Goal: Information Seeking & Learning: Learn about a topic

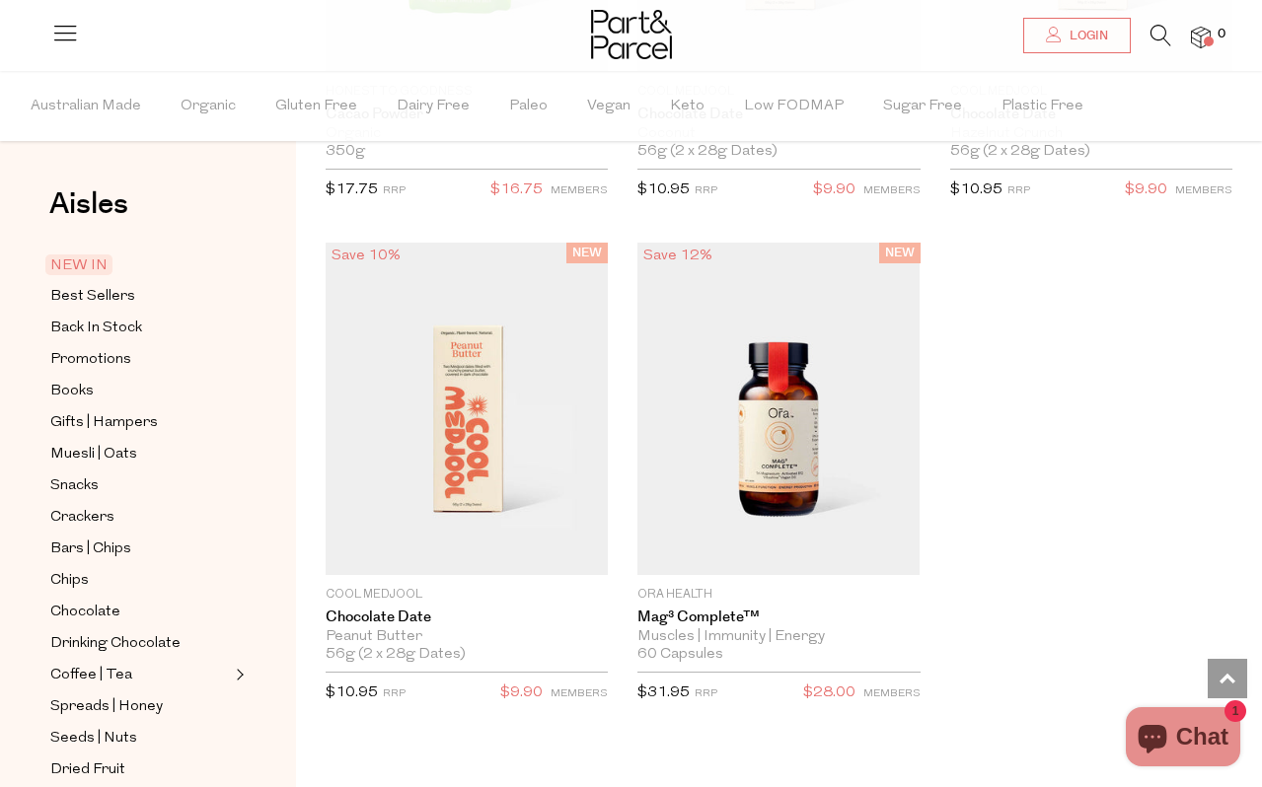
scroll to position [3991, 0]
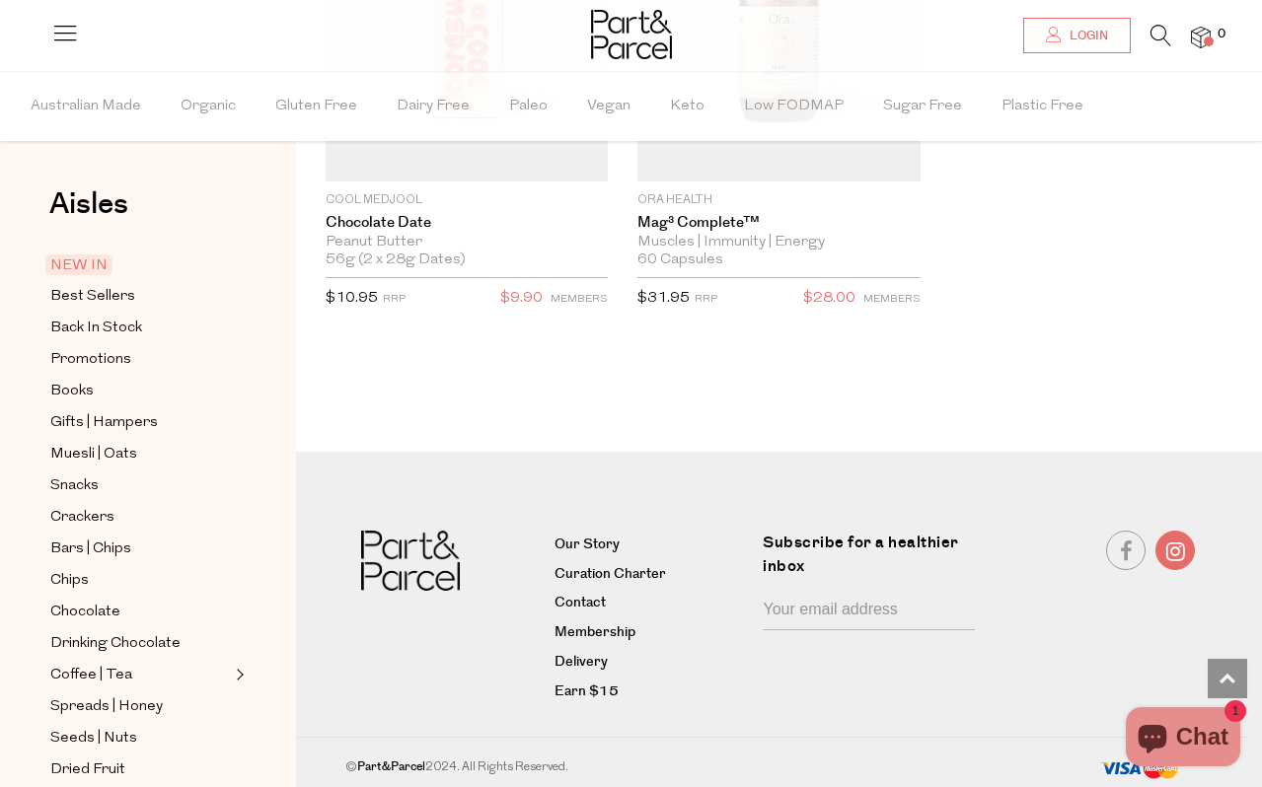
click at [1166, 546] on link at bounding box center [1174, 550] width 39 height 39
click at [1122, 550] on link at bounding box center [1125, 550] width 39 height 39
click at [603, 569] on link "Curation Charter" at bounding box center [651, 575] width 193 height 24
click at [603, 633] on link "Membership" at bounding box center [651, 634] width 193 height 24
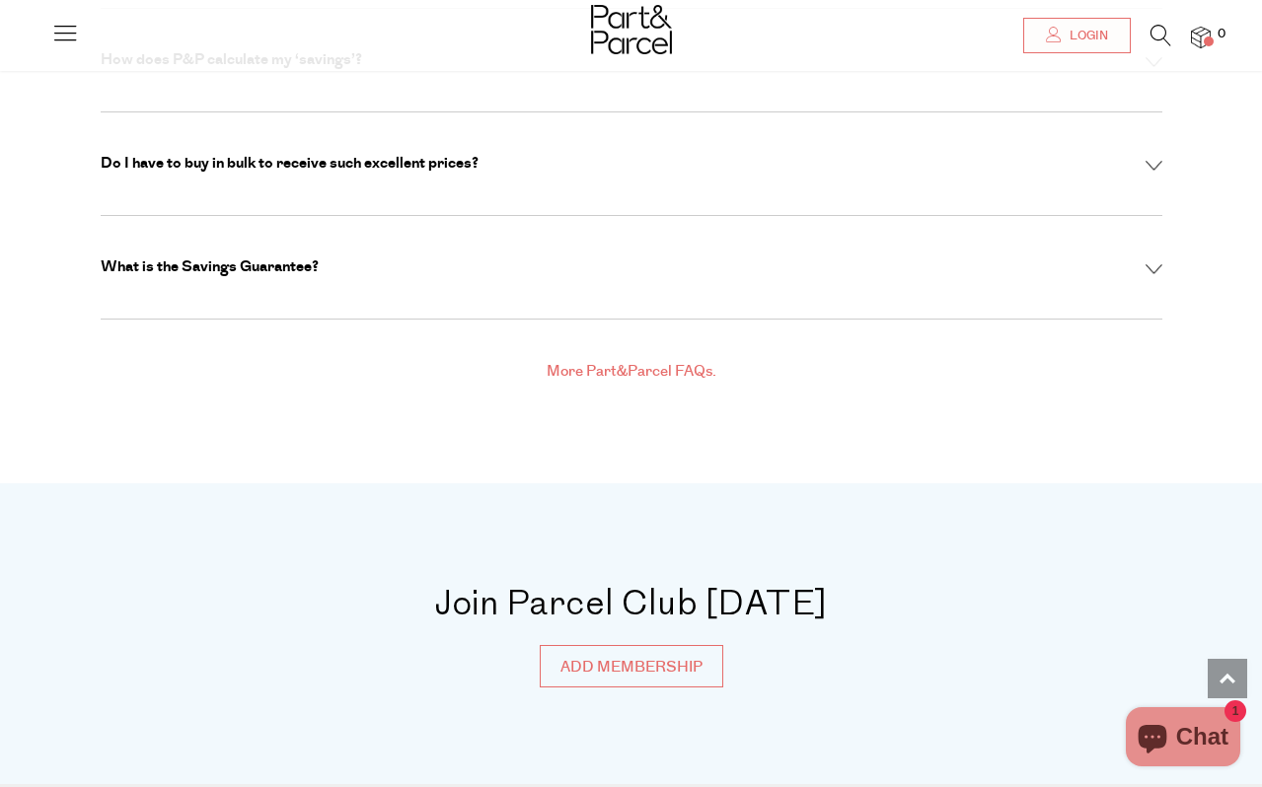
scroll to position [7280, 0]
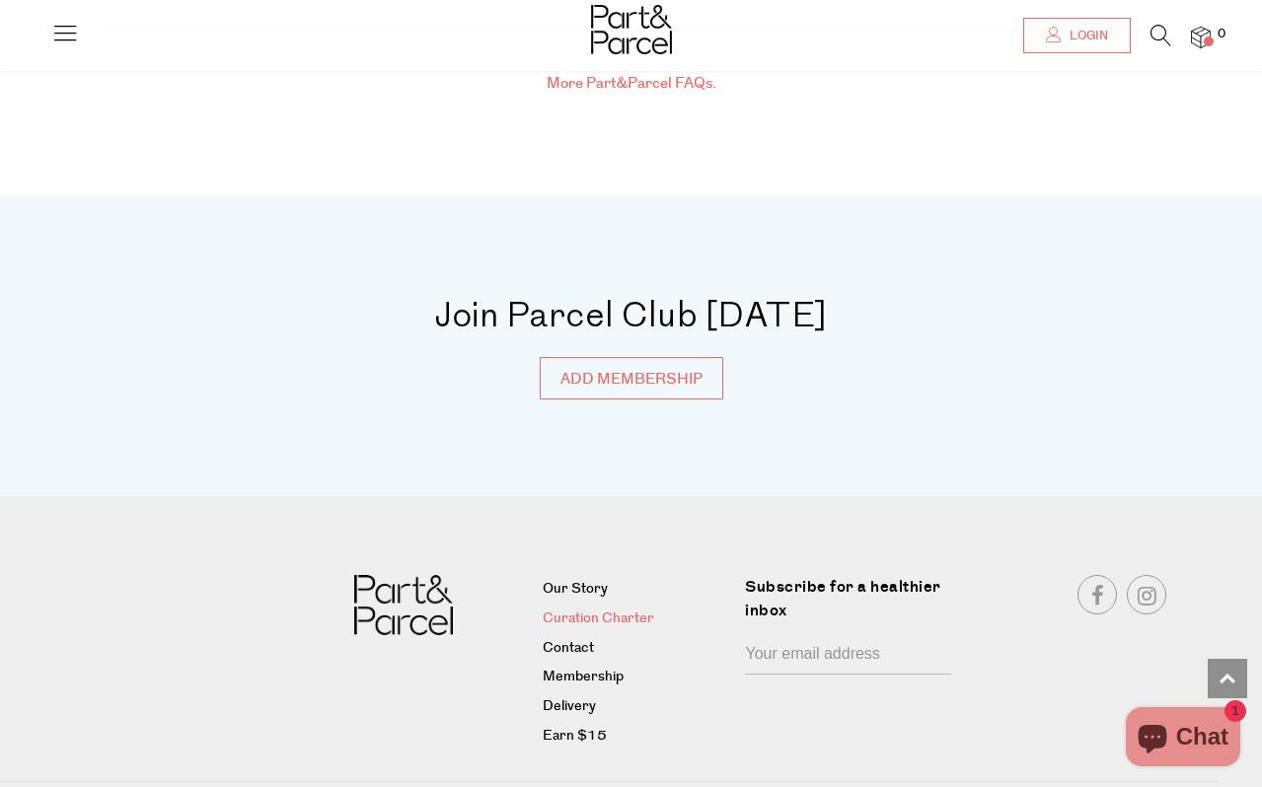
click at [584, 608] on link "Curation Charter" at bounding box center [637, 620] width 188 height 24
click at [588, 666] on link "Membership" at bounding box center [637, 678] width 188 height 24
click at [582, 696] on link "Delivery" at bounding box center [637, 708] width 188 height 24
click at [582, 725] on link "Earn $15" at bounding box center [637, 737] width 188 height 24
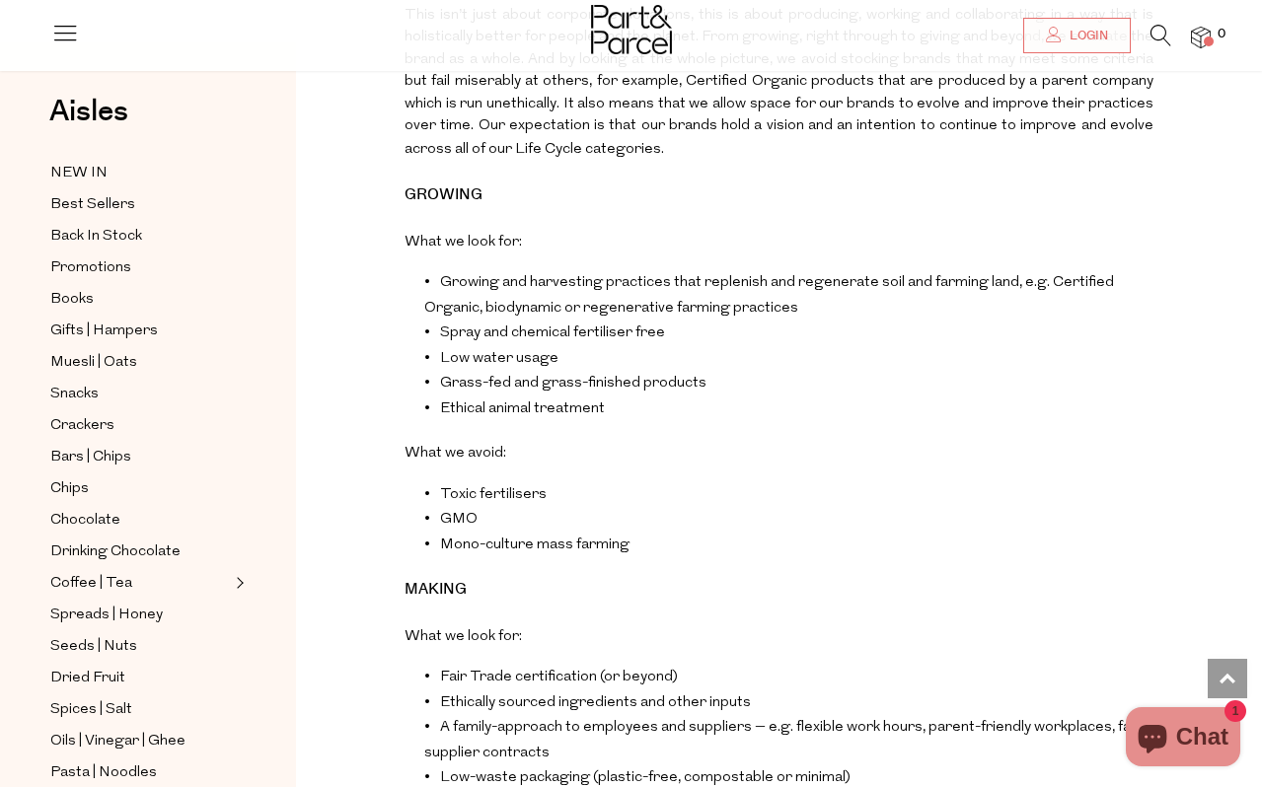
scroll to position [2699, 0]
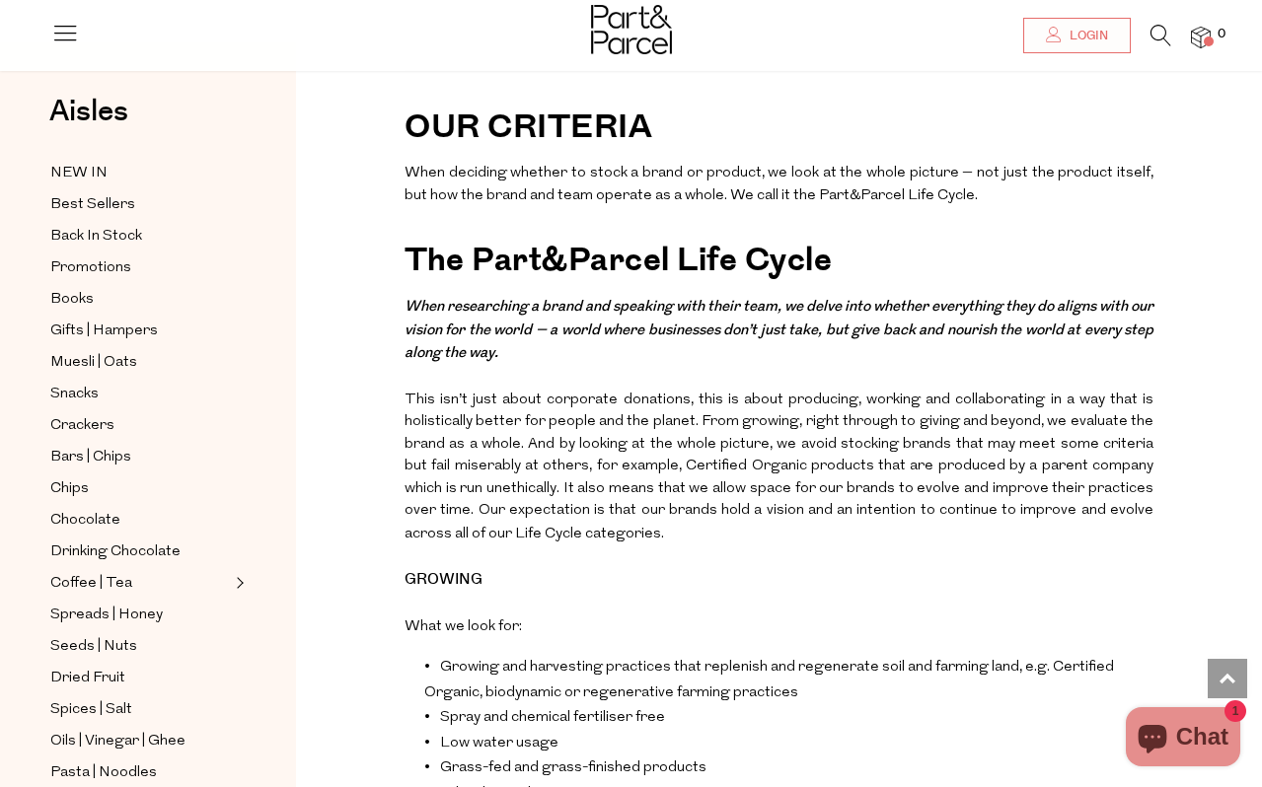
click at [63, 38] on icon at bounding box center [65, 33] width 28 height 28
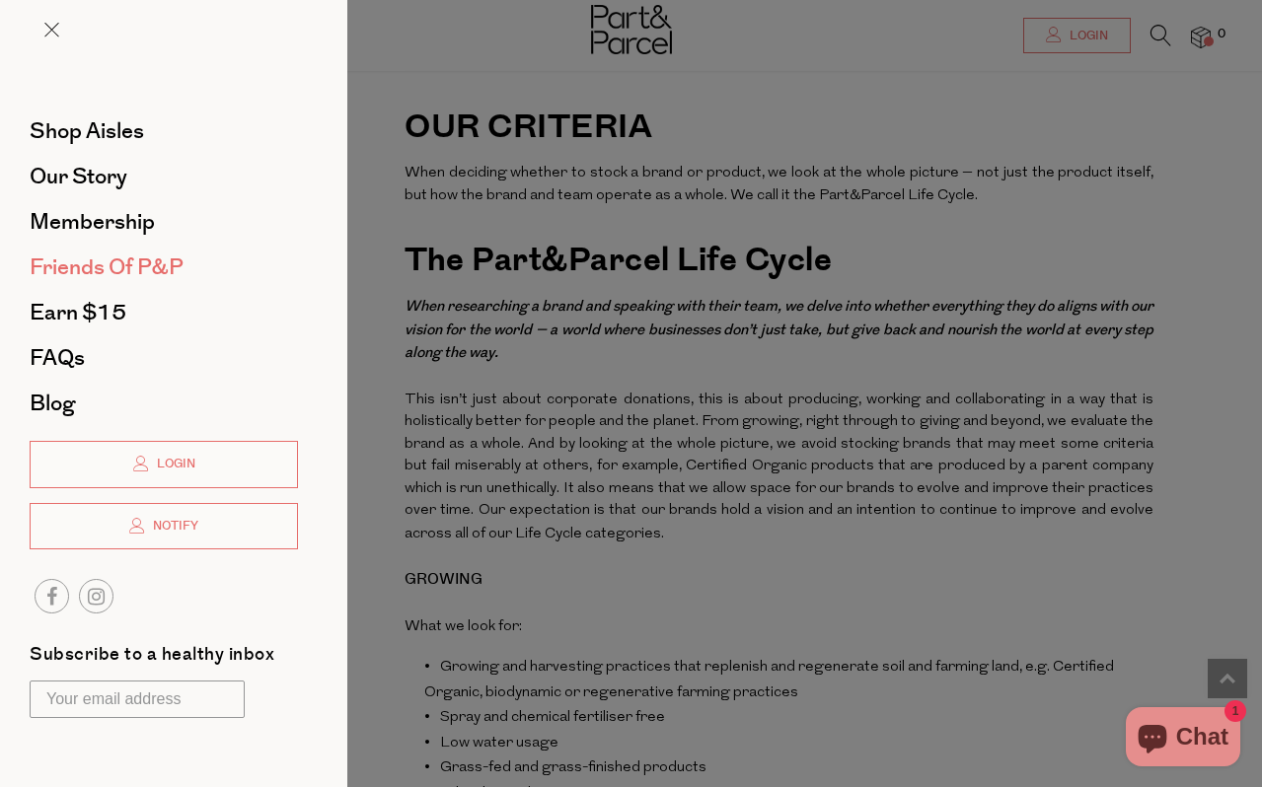
click at [96, 270] on span "Friends of P&P" at bounding box center [107, 268] width 154 height 32
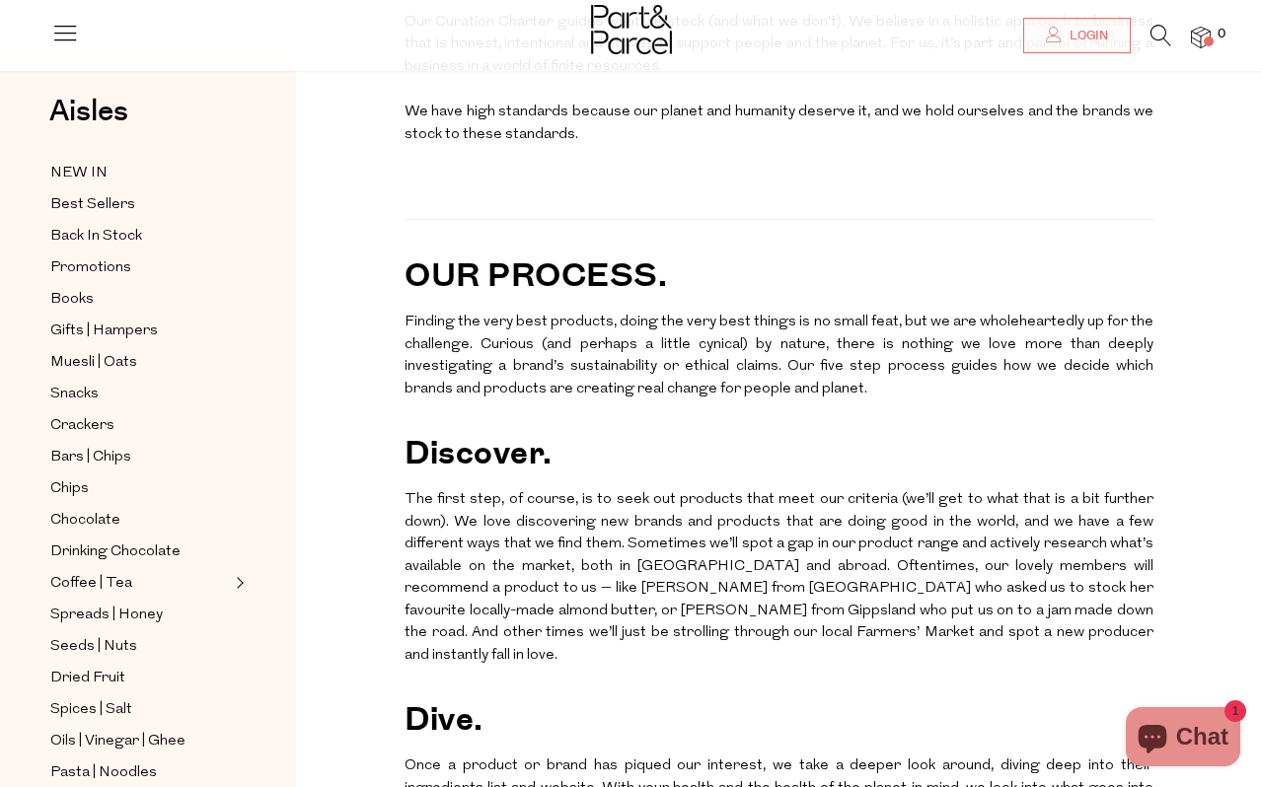
scroll to position [648, 0]
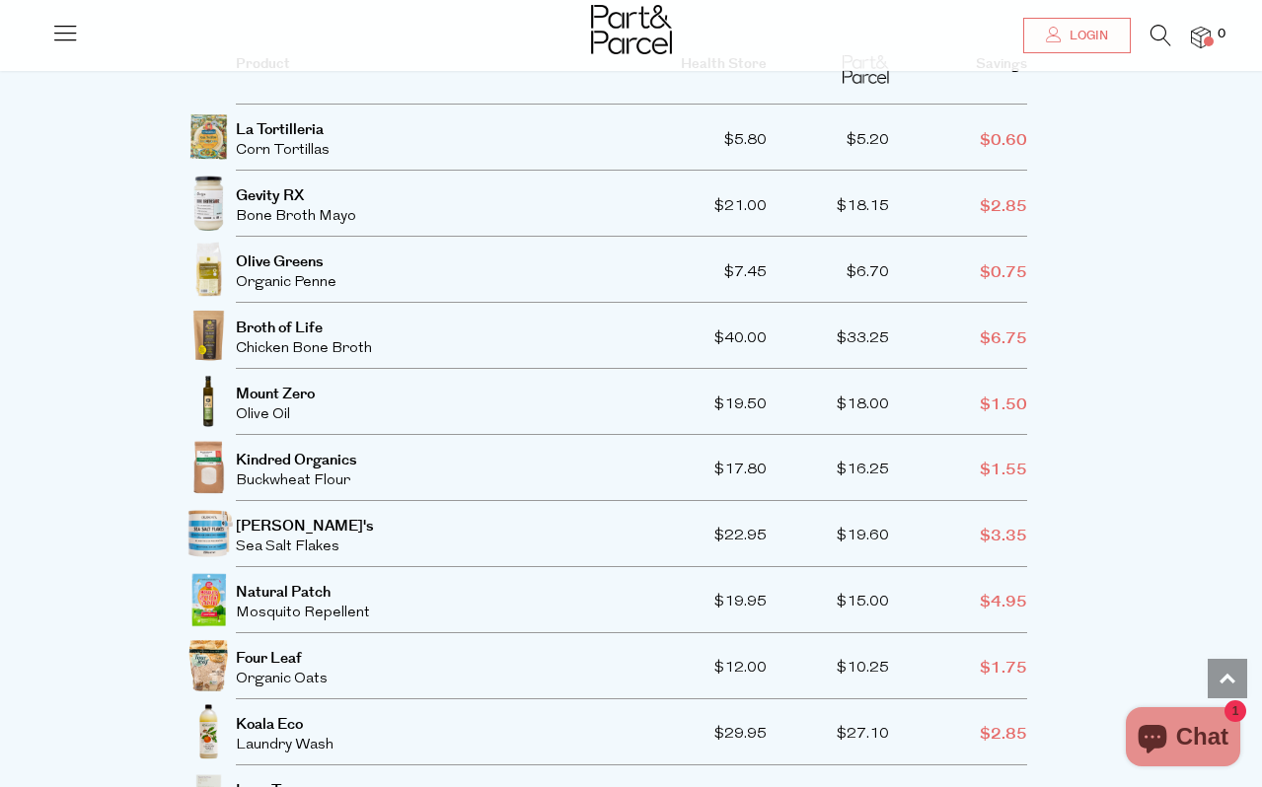
scroll to position [3804, 0]
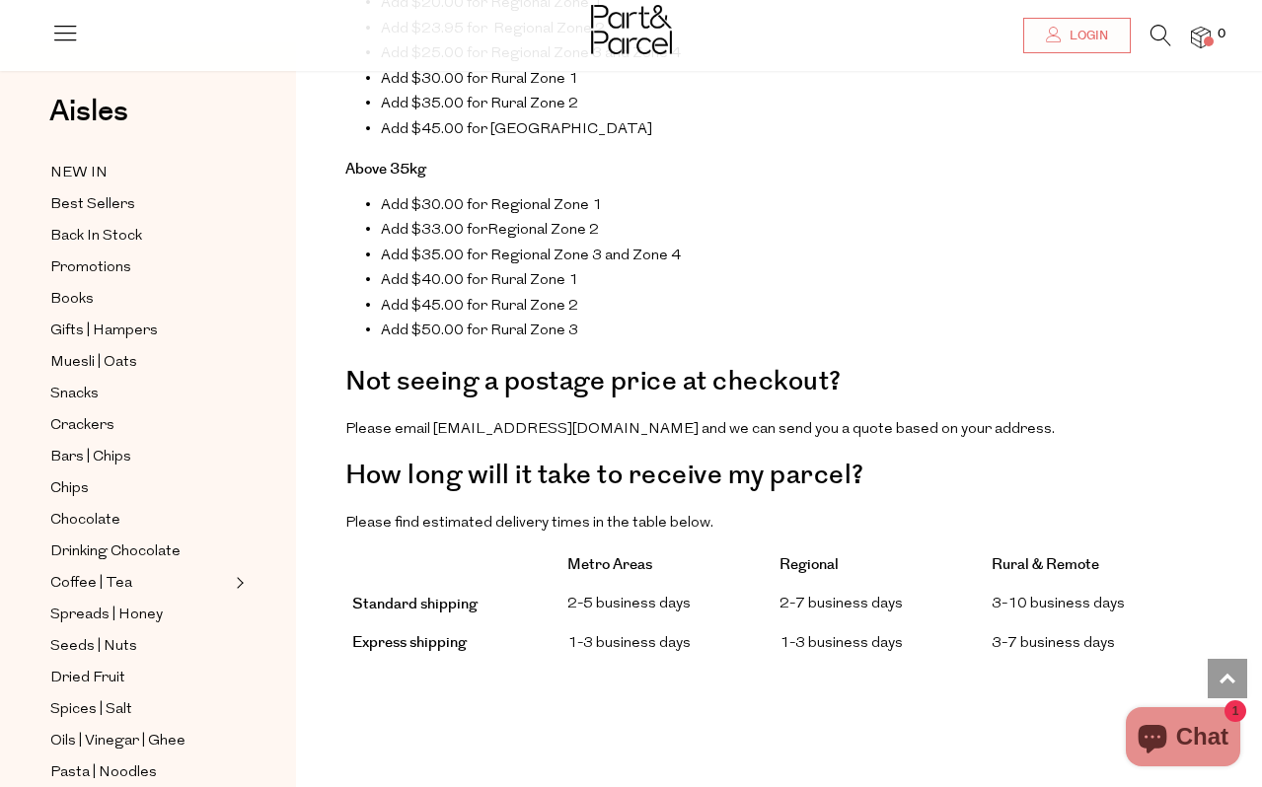
scroll to position [1747, 0]
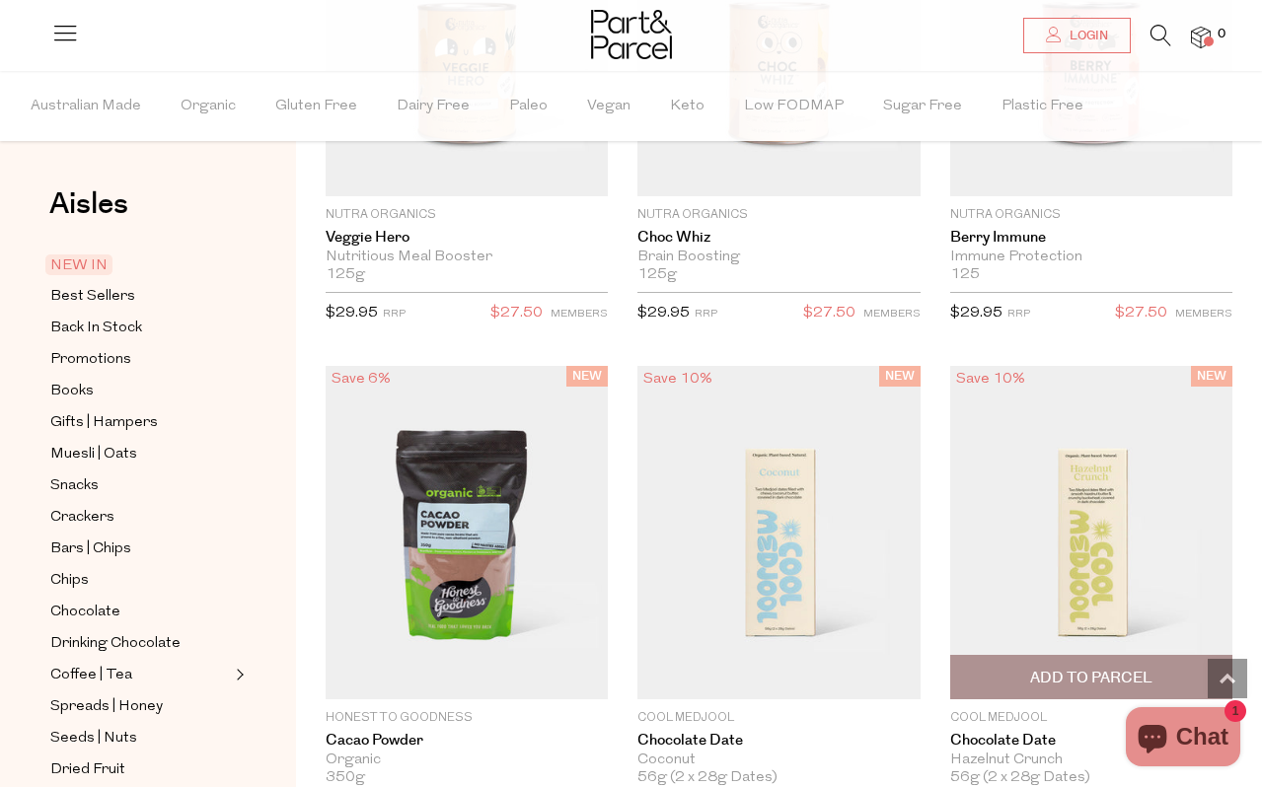
scroll to position [3991, 0]
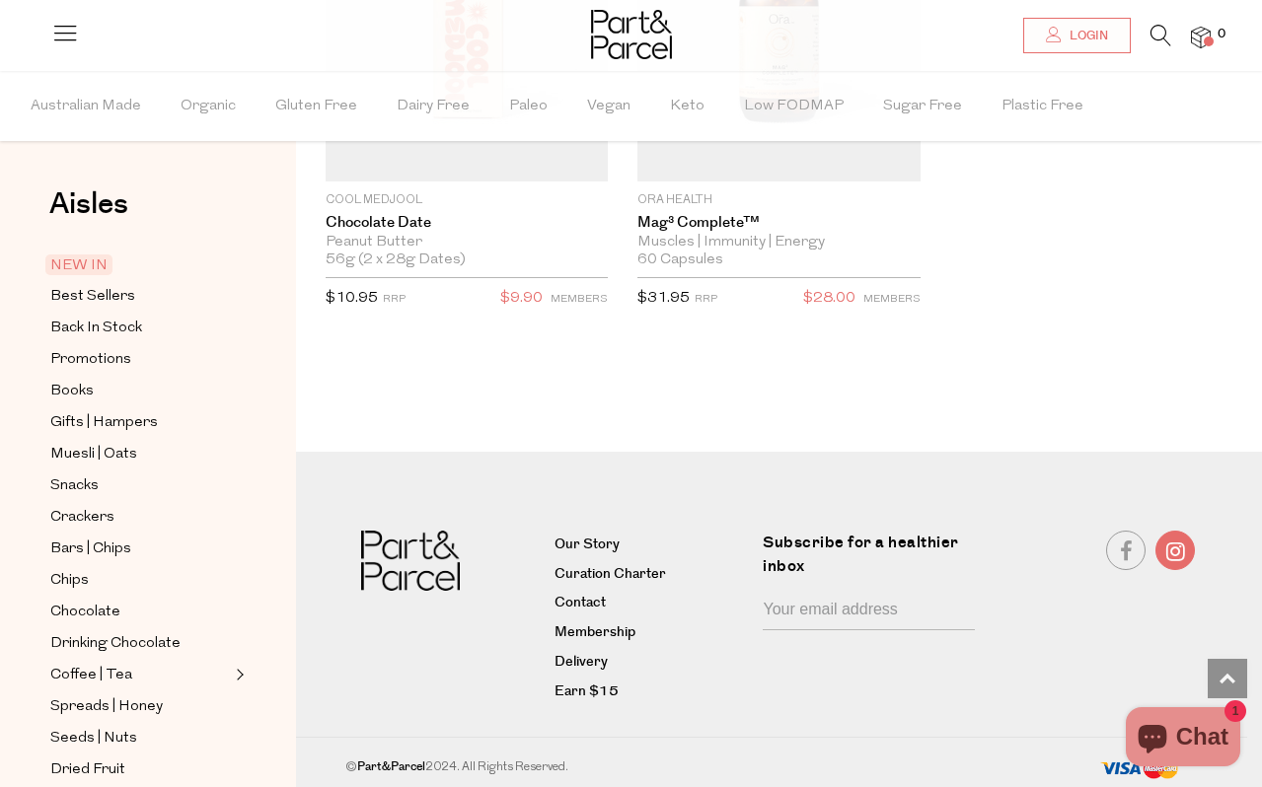
click at [1167, 550] on link at bounding box center [1174, 550] width 39 height 39
click at [70, 22] on icon at bounding box center [65, 33] width 28 height 28
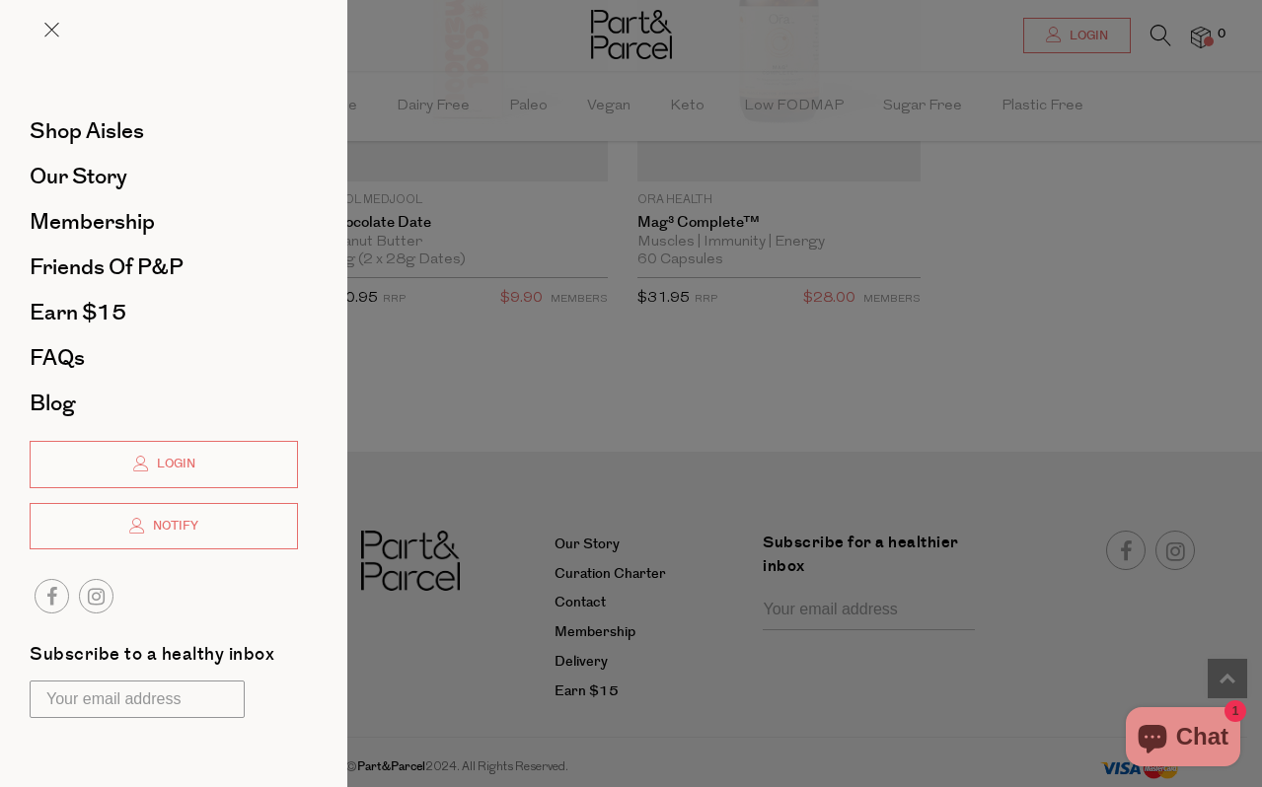
click at [62, 386] on li "Blog" at bounding box center [164, 403] width 268 height 45
click at [62, 398] on span "Blog" at bounding box center [52, 404] width 45 height 32
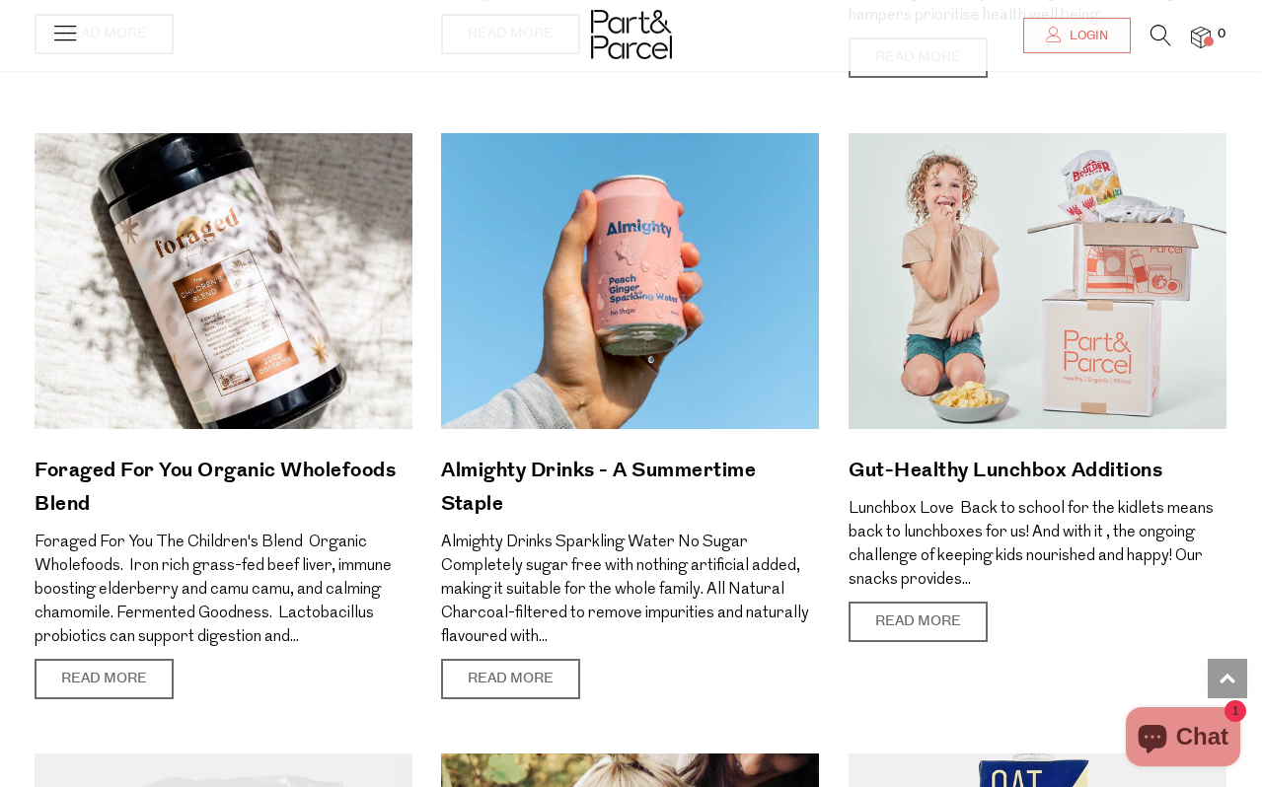
scroll to position [2581, 0]
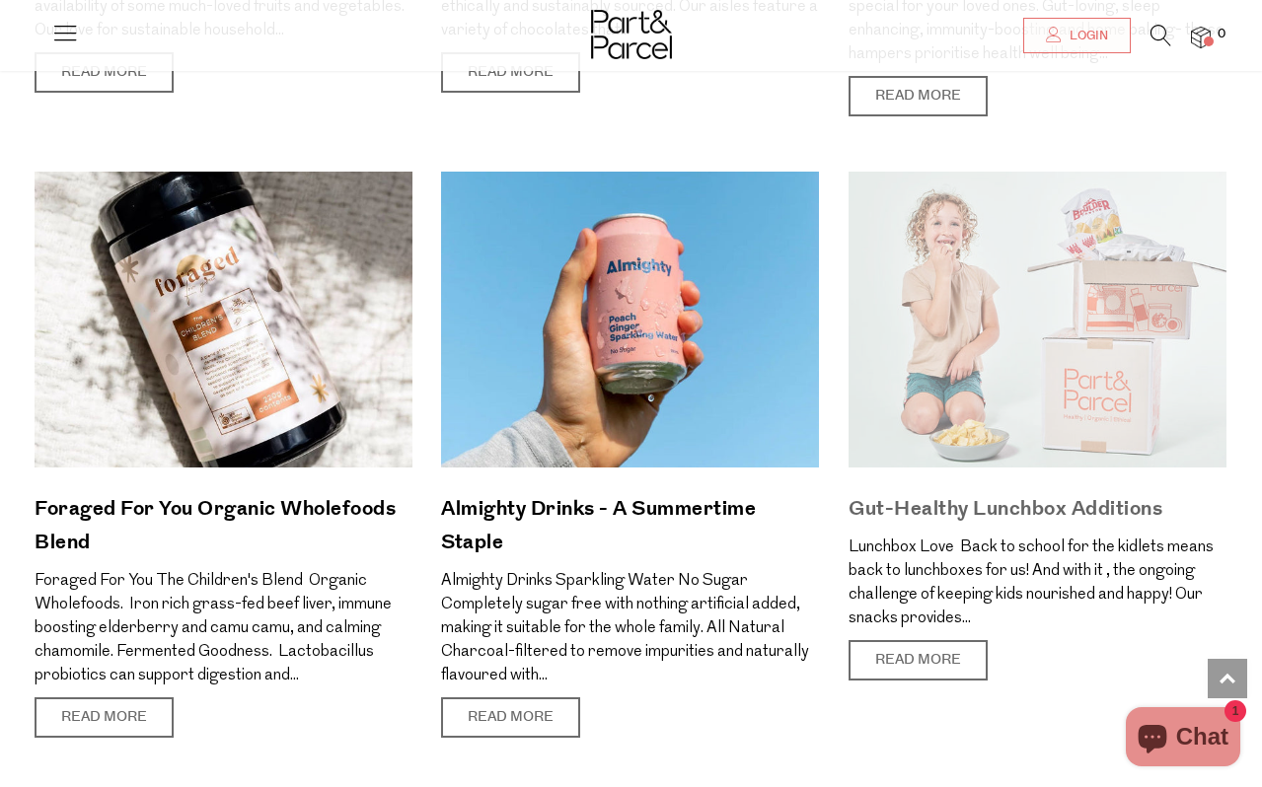
click at [934, 297] on img at bounding box center [1038, 320] width 378 height 296
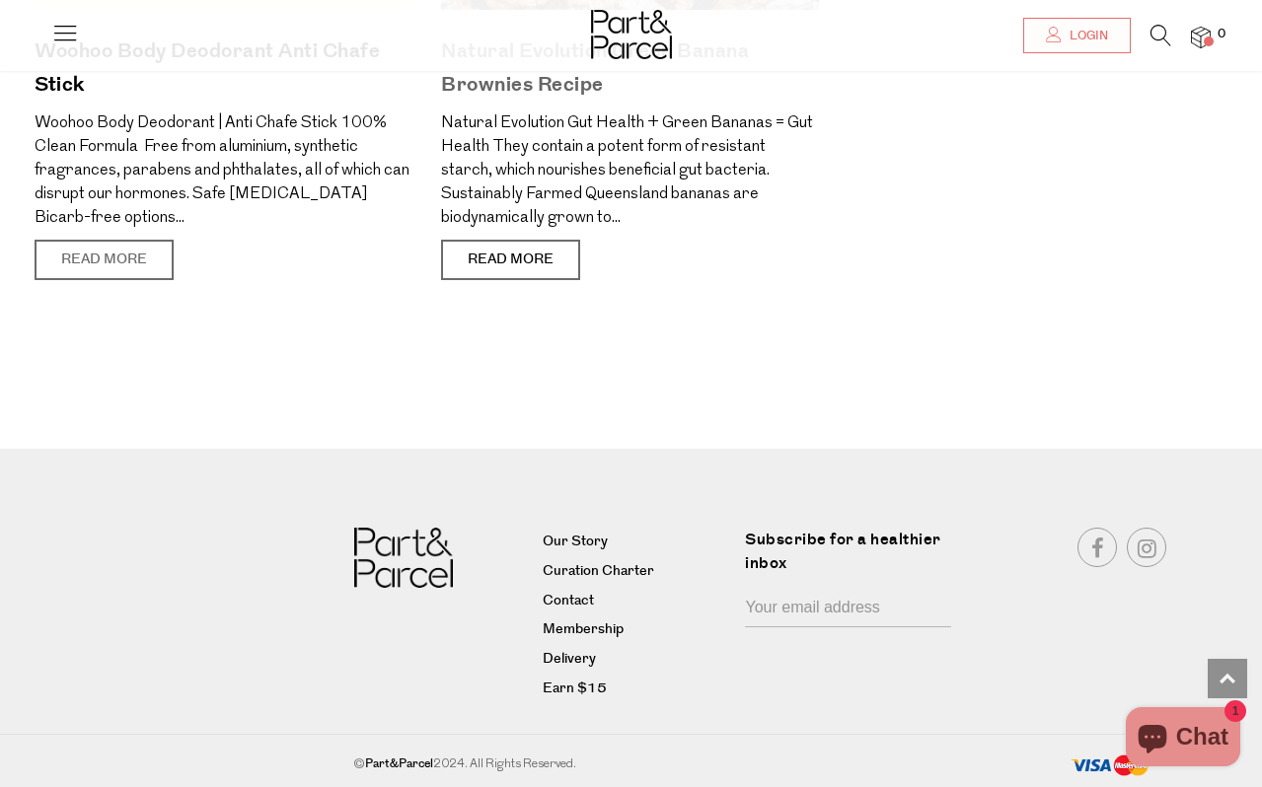
scroll to position [8670, 0]
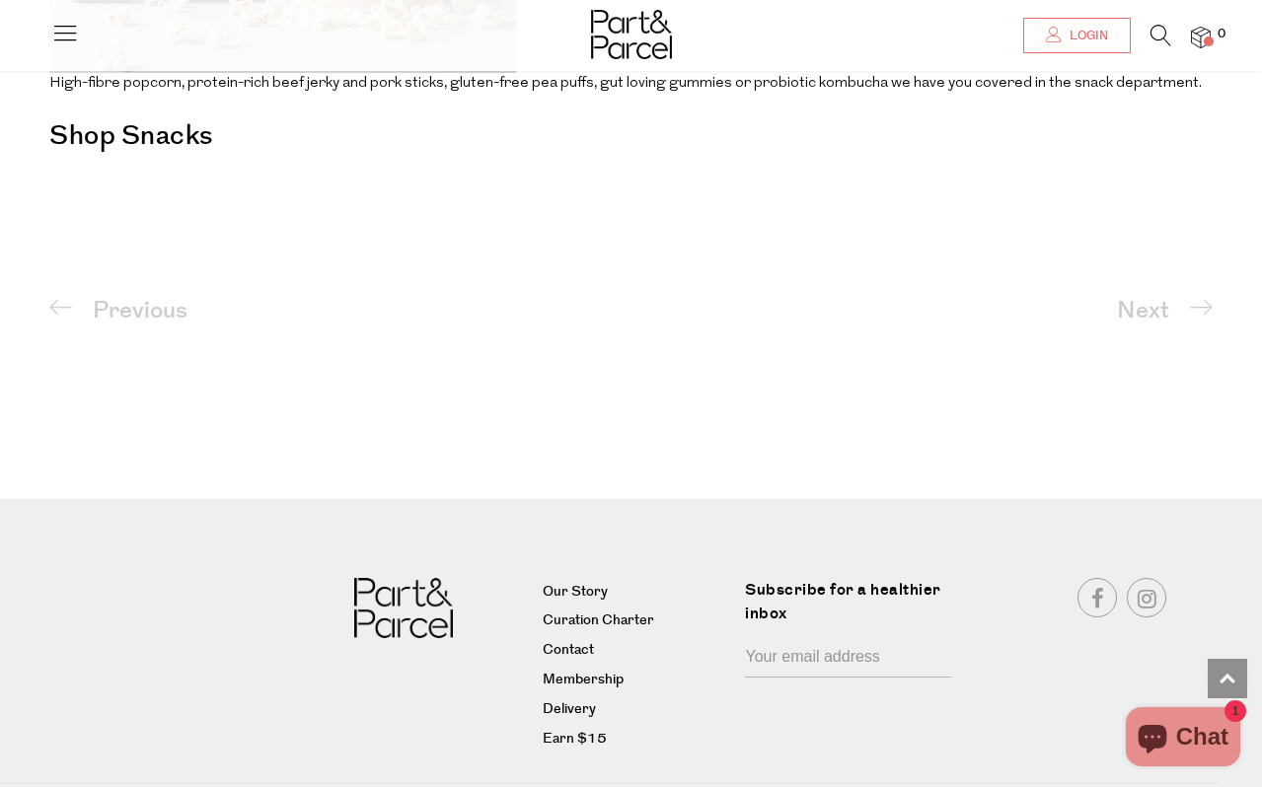
scroll to position [4126, 0]
